Goal: Task Accomplishment & Management: Complete application form

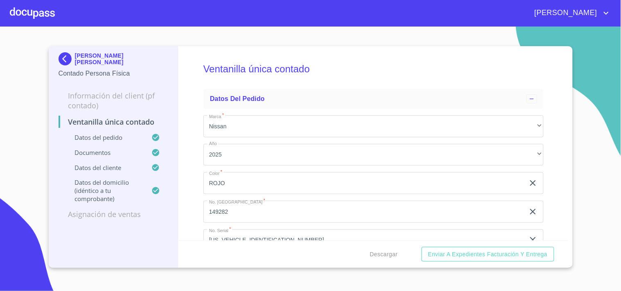
click at [24, 10] on div at bounding box center [32, 13] width 45 height 26
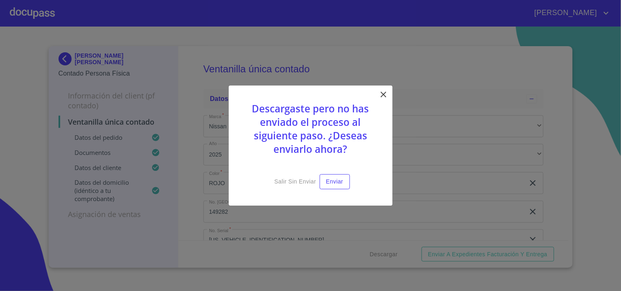
click at [382, 93] on icon at bounding box center [384, 95] width 6 height 6
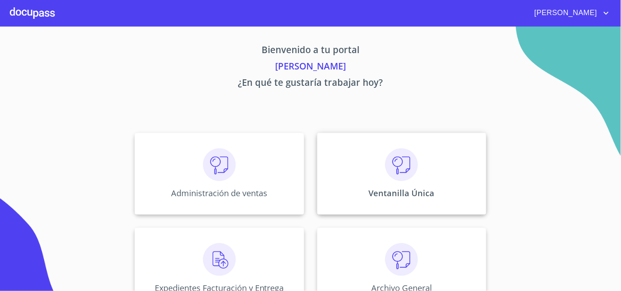
click at [372, 194] on p "Ventanilla Única" at bounding box center [402, 193] width 66 height 11
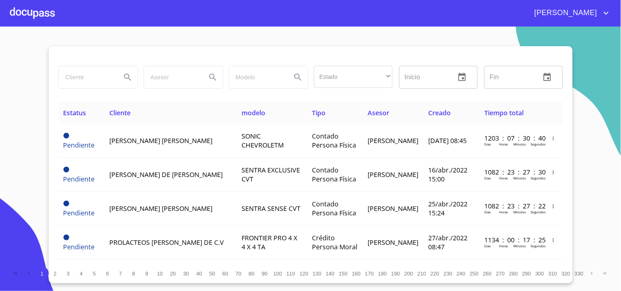
click at [80, 83] on input "search" at bounding box center [87, 77] width 56 height 22
type input "[PERSON_NAME]"
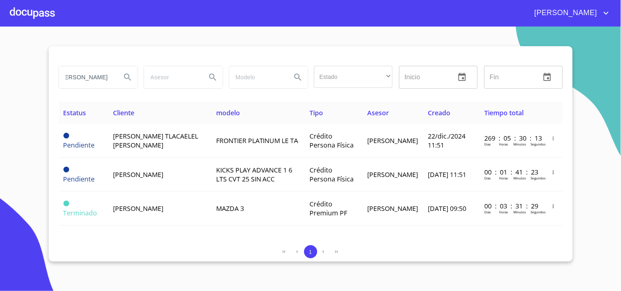
scroll to position [0, 0]
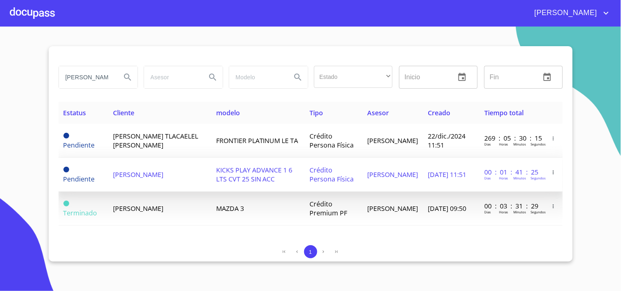
click at [320, 184] on td "Crédito Persona Física" at bounding box center [334, 175] width 58 height 34
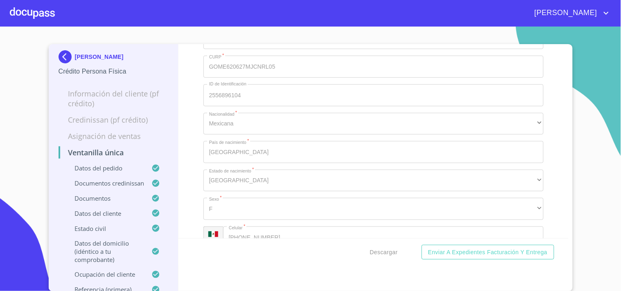
scroll to position [2456, 0]
click at [543, 126] on div "Ventanilla única Datos del pedido Marca   * Nissan ​ Año 2025 ​ Color   * GRIS …" at bounding box center [373, 141] width 390 height 194
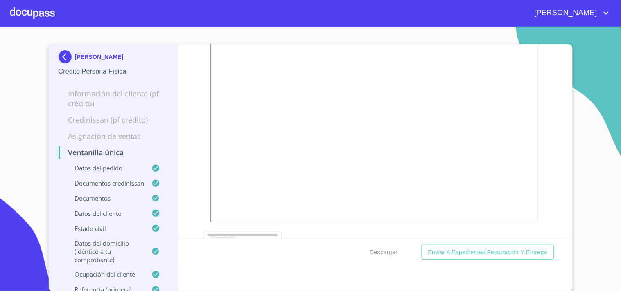
scroll to position [2047, 0]
click at [381, 253] on span "Descargar" at bounding box center [384, 253] width 28 height 10
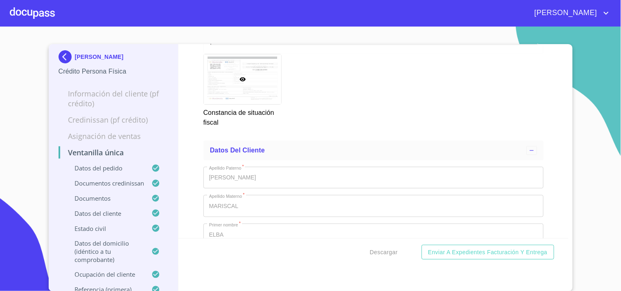
scroll to position [2456, 0]
